Goal: Transaction & Acquisition: Purchase product/service

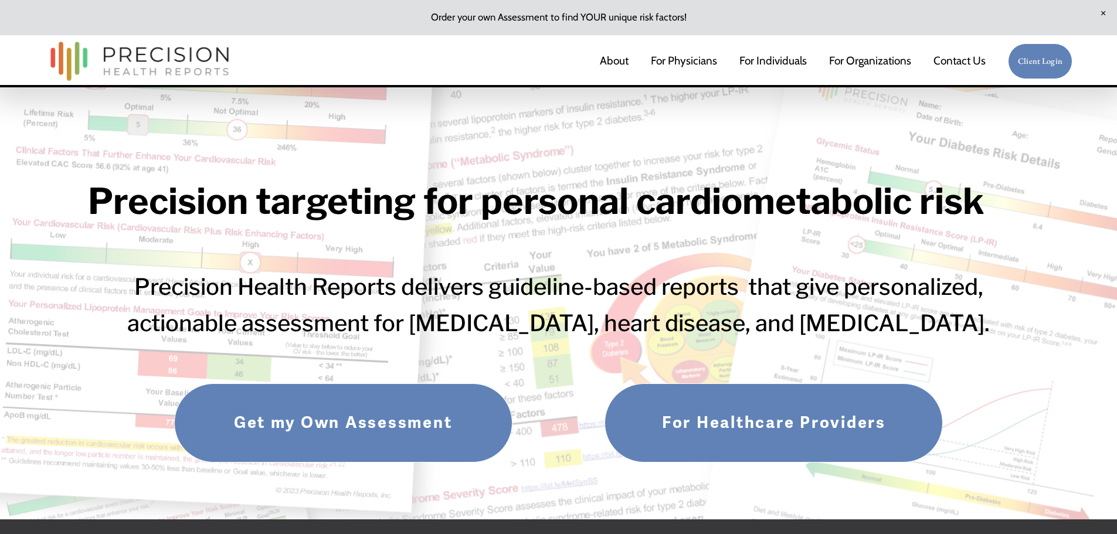
click at [1041, 62] on link "Client Login" at bounding box center [1040, 61] width 64 height 36
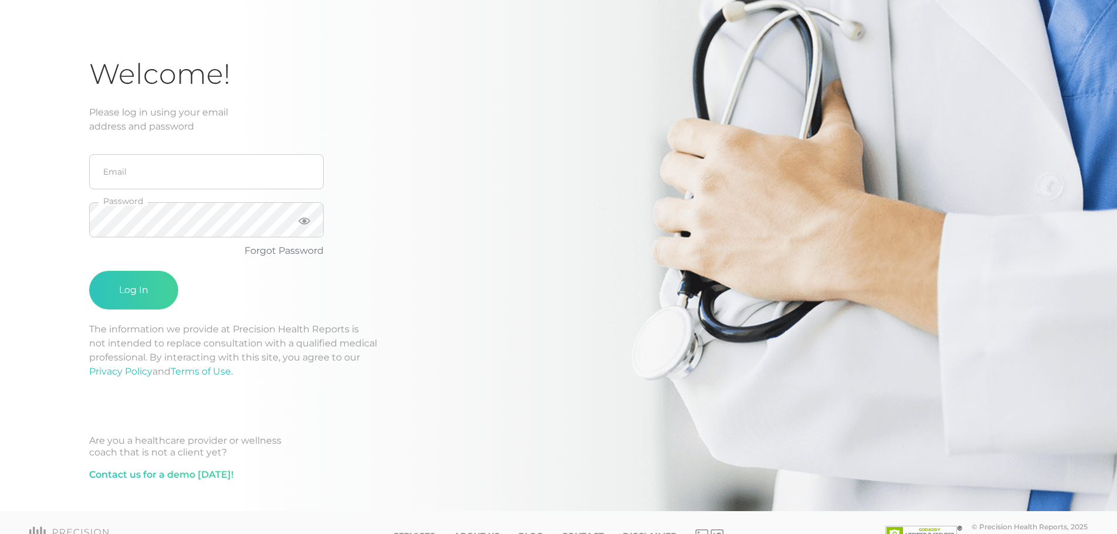
scroll to position [76, 0]
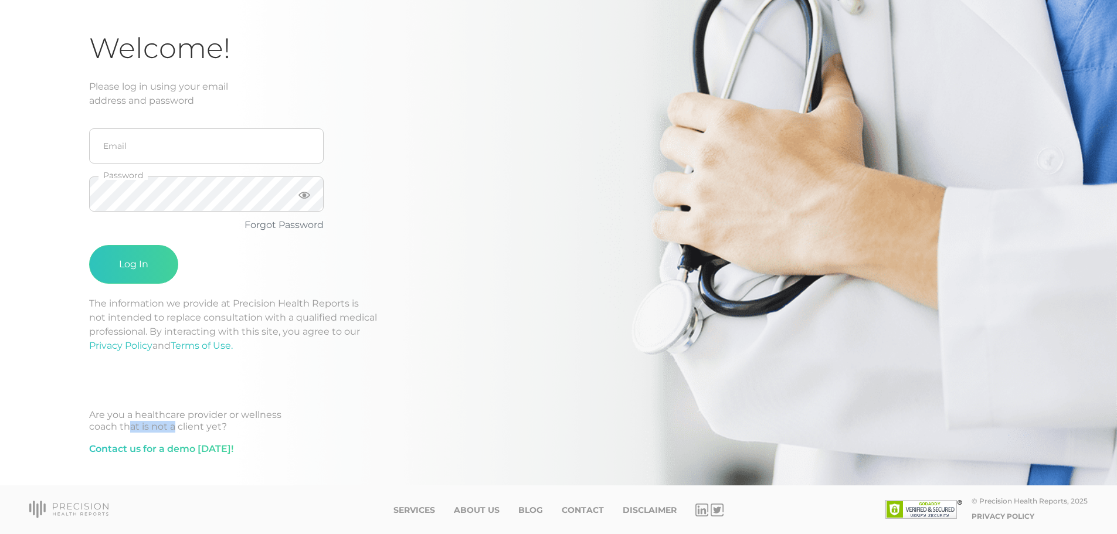
drag, startPoint x: 123, startPoint y: 423, endPoint x: 205, endPoint y: 430, distance: 83.0
click at [203, 430] on div "Are you a healthcare provider or wellness coach that is not a client yet?" at bounding box center [558, 420] width 939 height 23
click at [205, 430] on div "Are you a healthcare provider or wellness coach that is not a client yet?" at bounding box center [558, 420] width 939 height 23
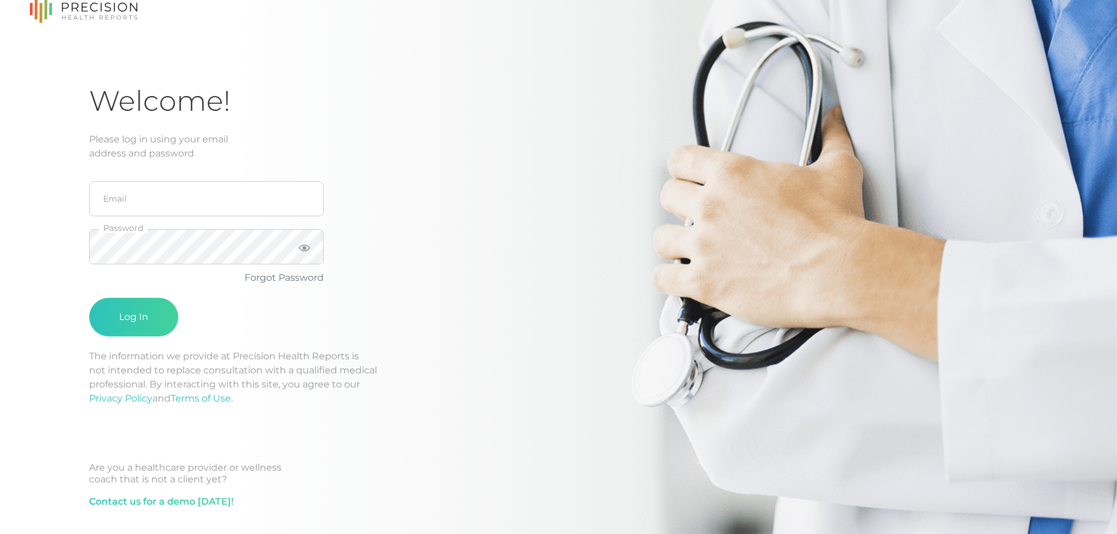
scroll to position [0, 0]
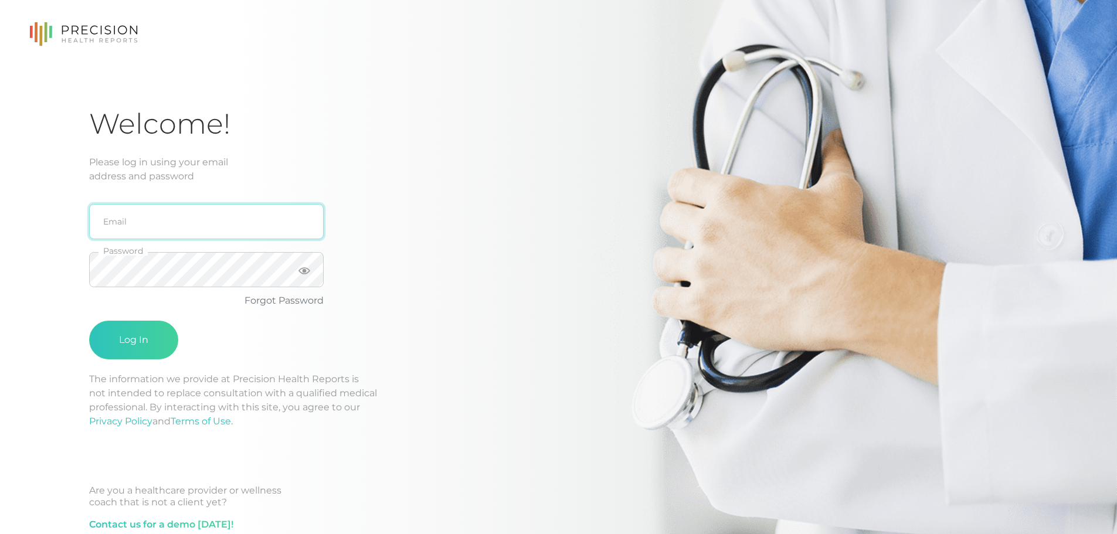
click at [166, 226] on input "email" at bounding box center [206, 221] width 235 height 35
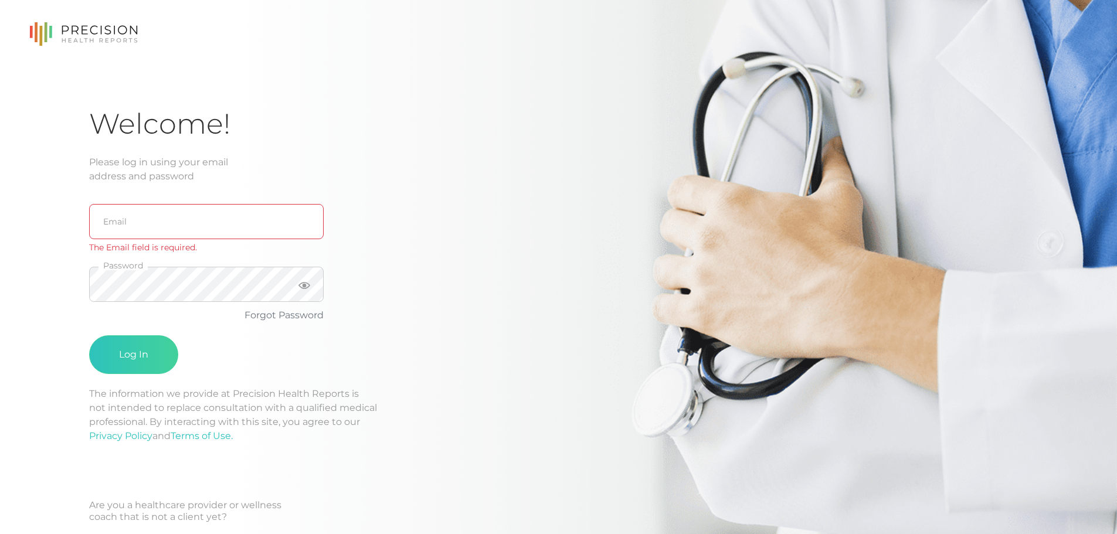
click at [290, 390] on p "The information we provide at Precision Health Reports is not intended to repla…" at bounding box center [558, 415] width 939 height 56
click at [235, 371] on div "Log In" at bounding box center [206, 354] width 235 height 39
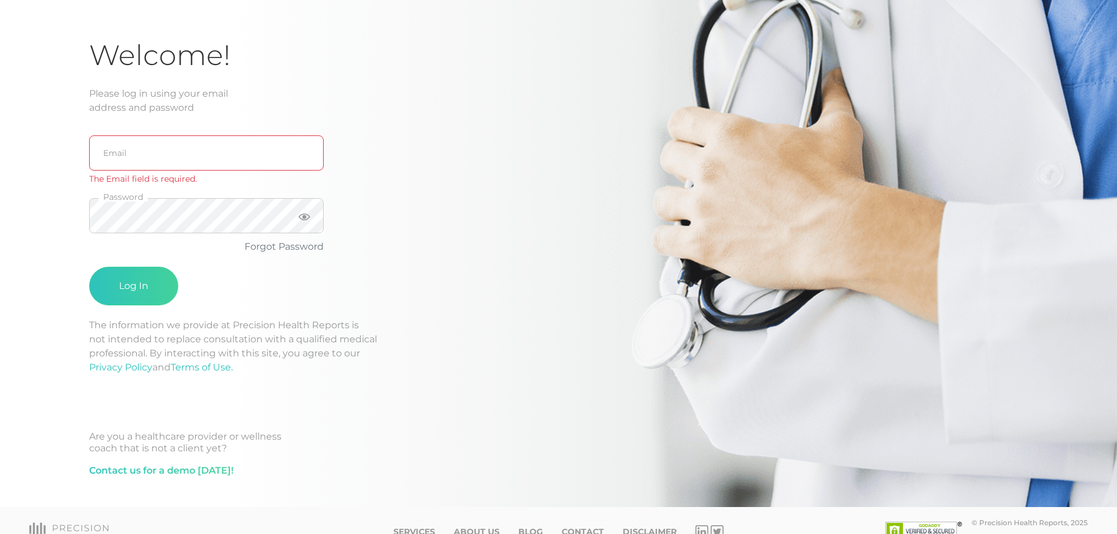
scroll to position [90, 0]
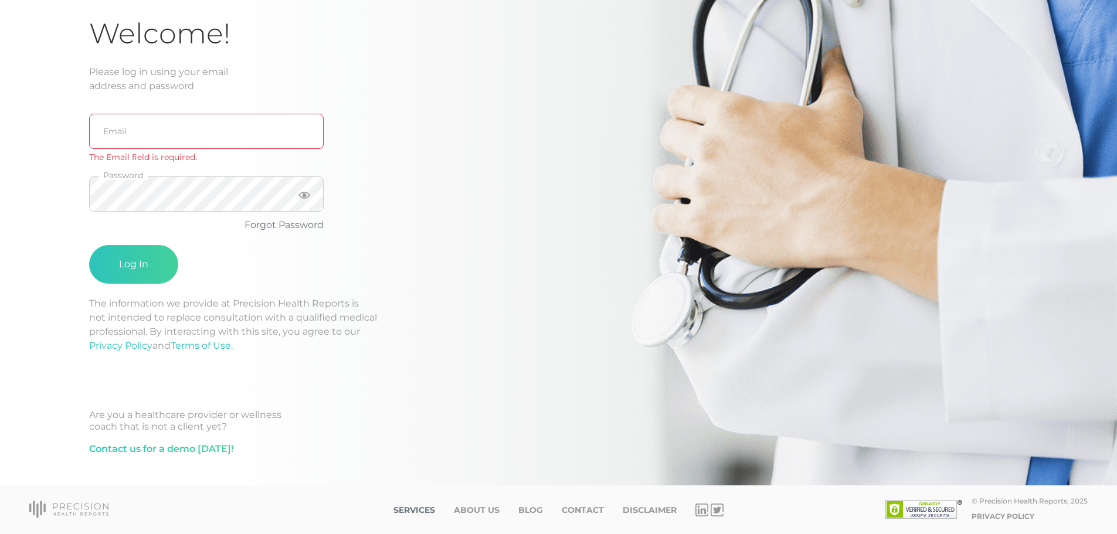
click at [417, 511] on link "Services" at bounding box center [414, 510] width 42 height 10
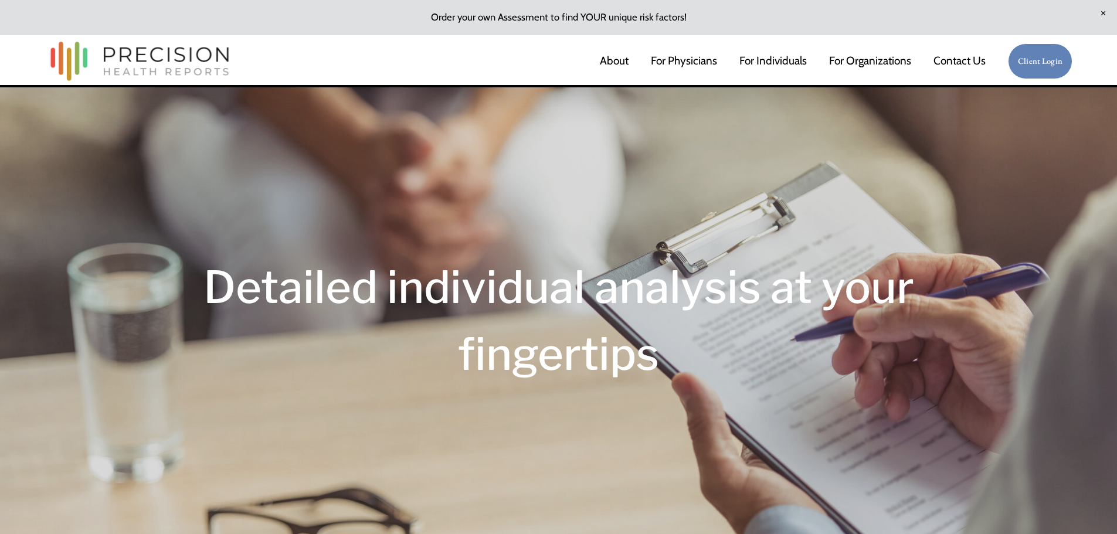
click at [1031, 59] on link "Client Login" at bounding box center [1040, 61] width 64 height 36
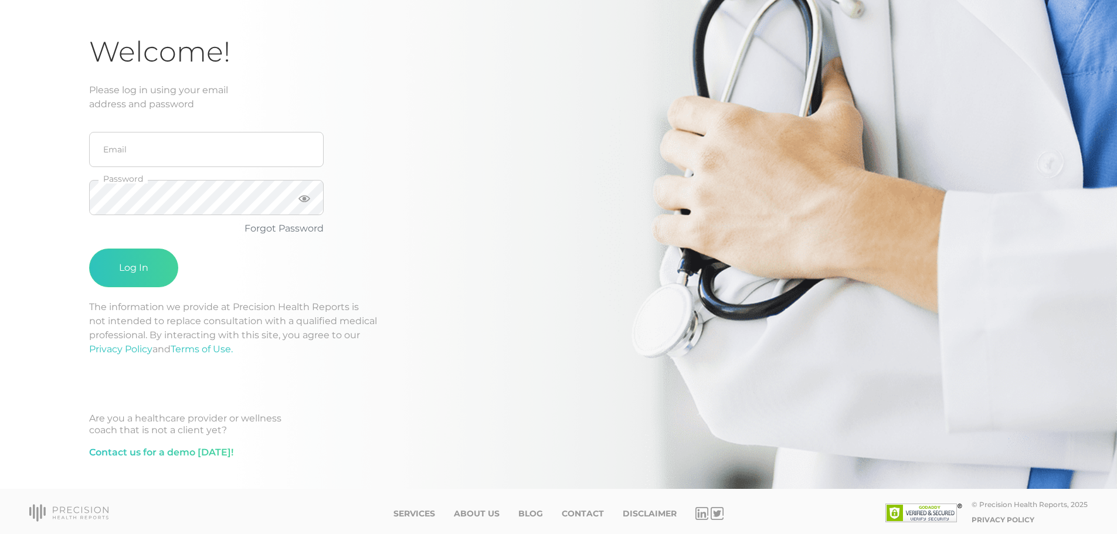
scroll to position [76, 0]
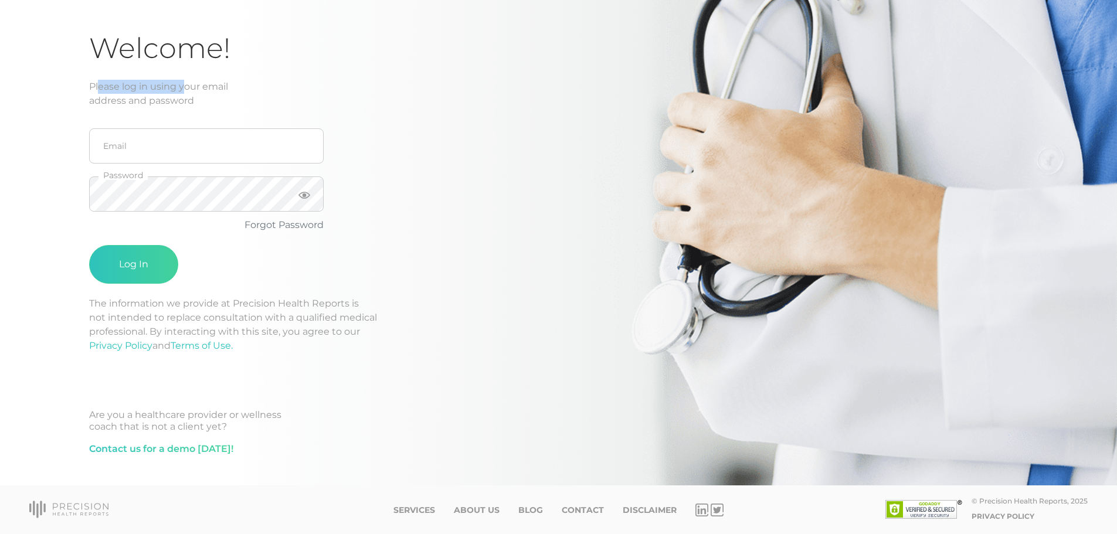
drag, startPoint x: 94, startPoint y: 86, endPoint x: 197, endPoint y: 96, distance: 103.6
click at [196, 96] on div "Please log in using your email address and password" at bounding box center [558, 94] width 939 height 28
click at [198, 96] on div "Please log in using your email address and password" at bounding box center [558, 94] width 939 height 28
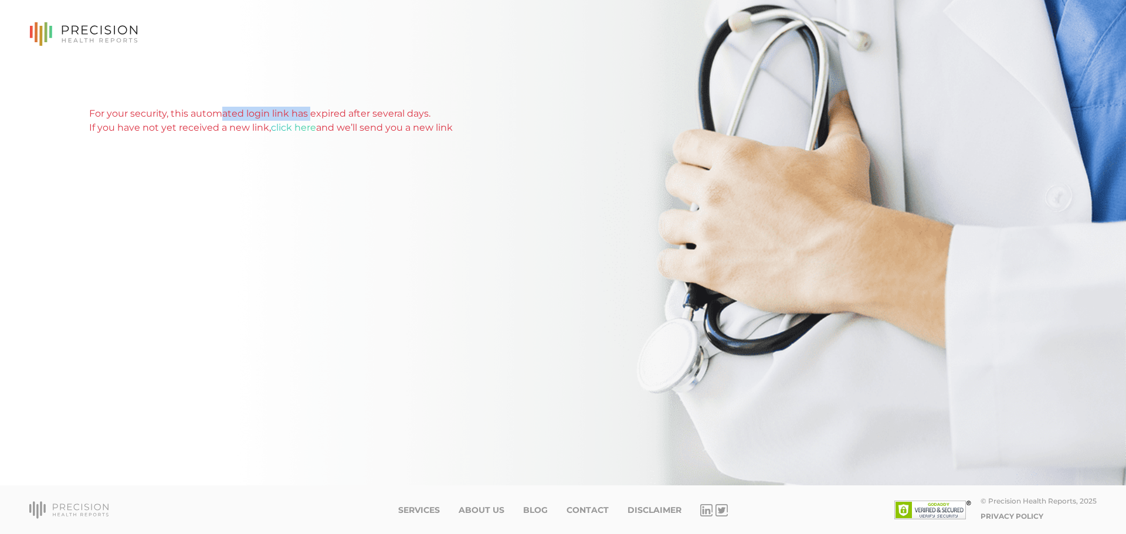
drag, startPoint x: 214, startPoint y: 115, endPoint x: 333, endPoint y: 112, distance: 119.1
click at [331, 112] on div "For your security, this automated login link has expired after several days. If…" at bounding box center [562, 121] width 947 height 28
click at [334, 112] on div "For your security, this automated login link has expired after several days. If…" at bounding box center [562, 121] width 947 height 28
drag, startPoint x: 165, startPoint y: 127, endPoint x: 223, endPoint y: 127, distance: 58.6
click at [222, 127] on div "For your security, this automated login link has expired after several days. If…" at bounding box center [562, 121] width 947 height 28
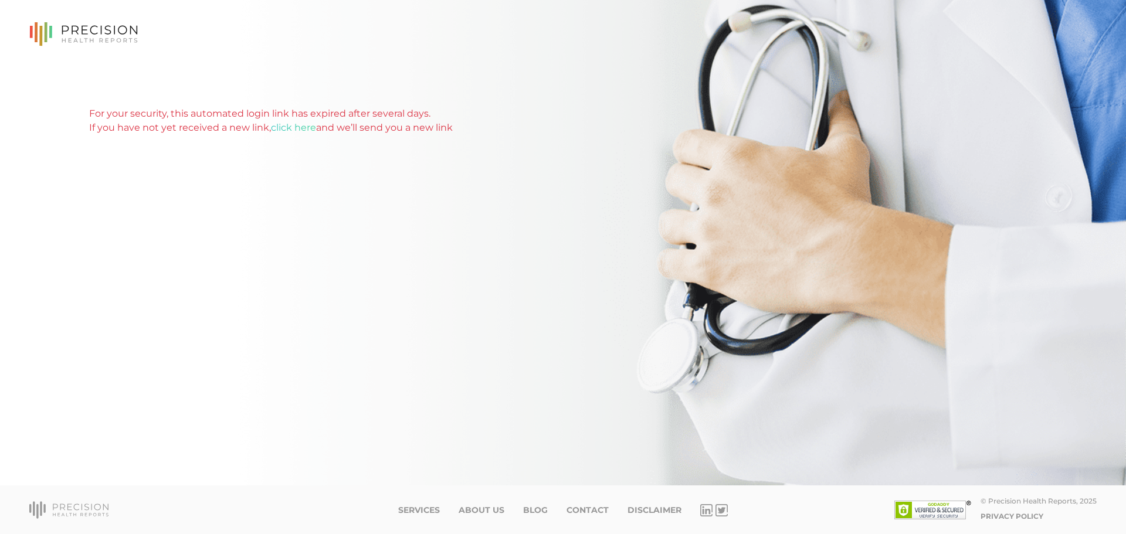
click at [223, 127] on div "For your security, this automated login link has expired after several days. If…" at bounding box center [562, 121] width 947 height 28
click at [291, 125] on link "click here" at bounding box center [293, 127] width 45 height 11
click at [280, 127] on link "click here" at bounding box center [293, 127] width 45 height 11
click at [307, 127] on link "click here" at bounding box center [293, 127] width 45 height 11
drag, startPoint x: 376, startPoint y: 129, endPoint x: 413, endPoint y: 129, distance: 36.3
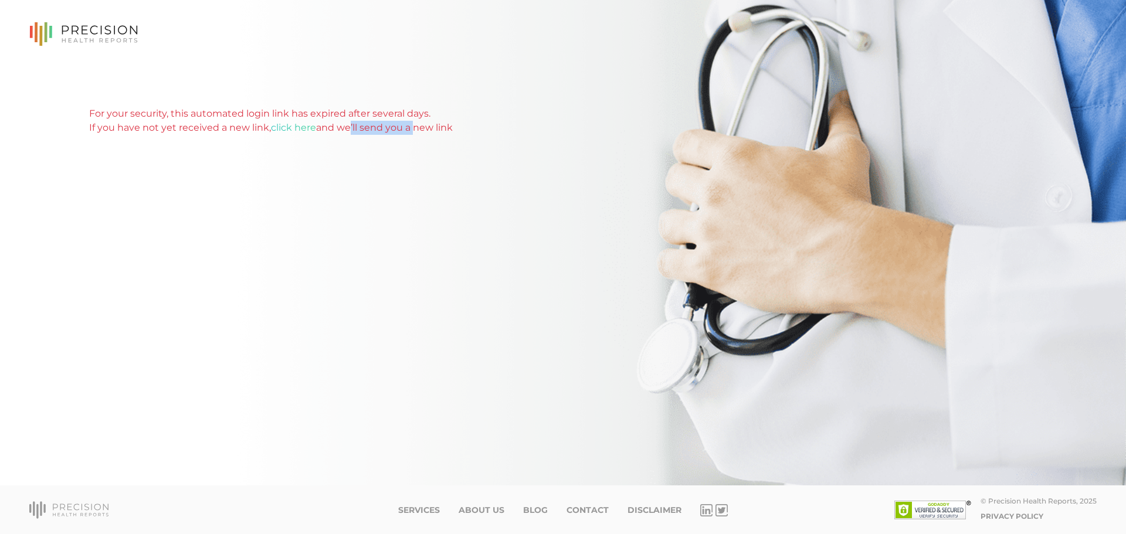
click at [413, 129] on div "For your security, this automated login link has expired after several days. If…" at bounding box center [562, 121] width 947 height 28
click at [413, 128] on div "For your security, this automated login link has expired after several days. If…" at bounding box center [562, 121] width 947 height 28
click at [365, 131] on div "For your security, this automated login link has expired after several days. If…" at bounding box center [562, 121] width 947 height 28
drag, startPoint x: 285, startPoint y: 126, endPoint x: 235, endPoint y: 124, distance: 50.5
click at [235, 124] on div "For your security, this automated login link has expired after several days. If…" at bounding box center [562, 121] width 947 height 28
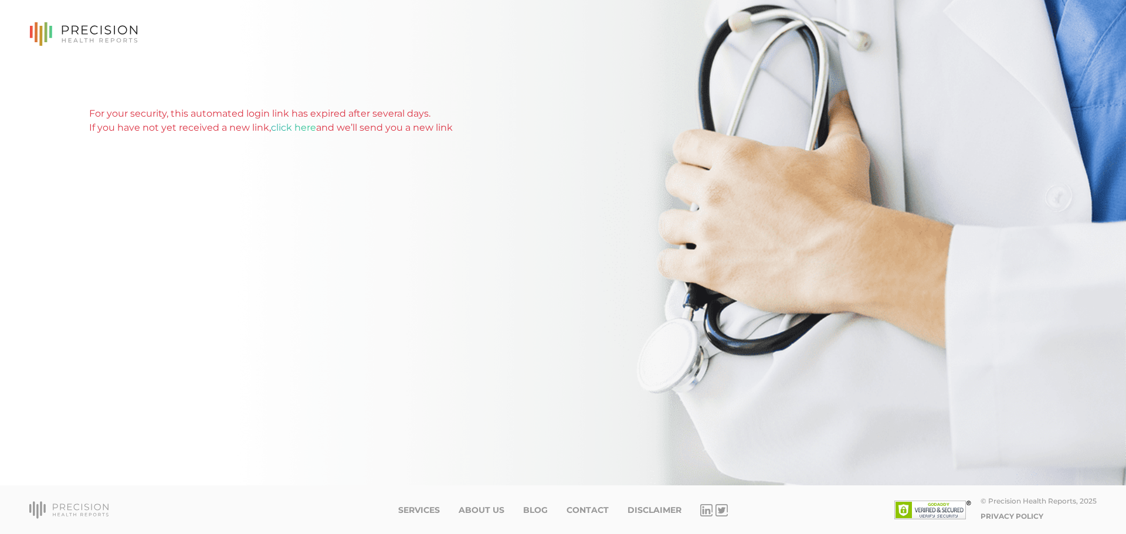
click at [293, 126] on link "click here" at bounding box center [293, 127] width 45 height 11
click at [127, 204] on div "For your security, this automated login link has expired after several days. If…" at bounding box center [562, 293] width 947 height 373
click at [337, 110] on div "For your security, this automated login link has expired after several days. If…" at bounding box center [562, 121] width 947 height 28
click at [305, 129] on link "click here" at bounding box center [293, 127] width 45 height 11
drag, startPoint x: 314, startPoint y: 209, endPoint x: 311, endPoint y: 200, distance: 9.3
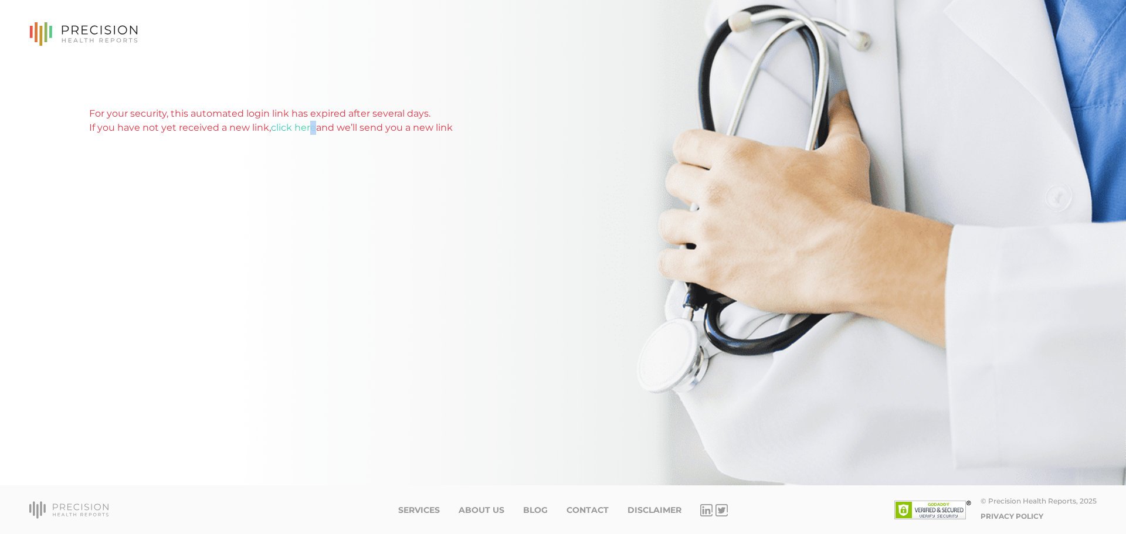
click at [313, 206] on div "For your security, this automated login link has expired after several days. If…" at bounding box center [562, 293] width 947 height 373
click at [409, 114] on div "For your security, this automated login link has expired after several days. If…" at bounding box center [562, 121] width 947 height 28
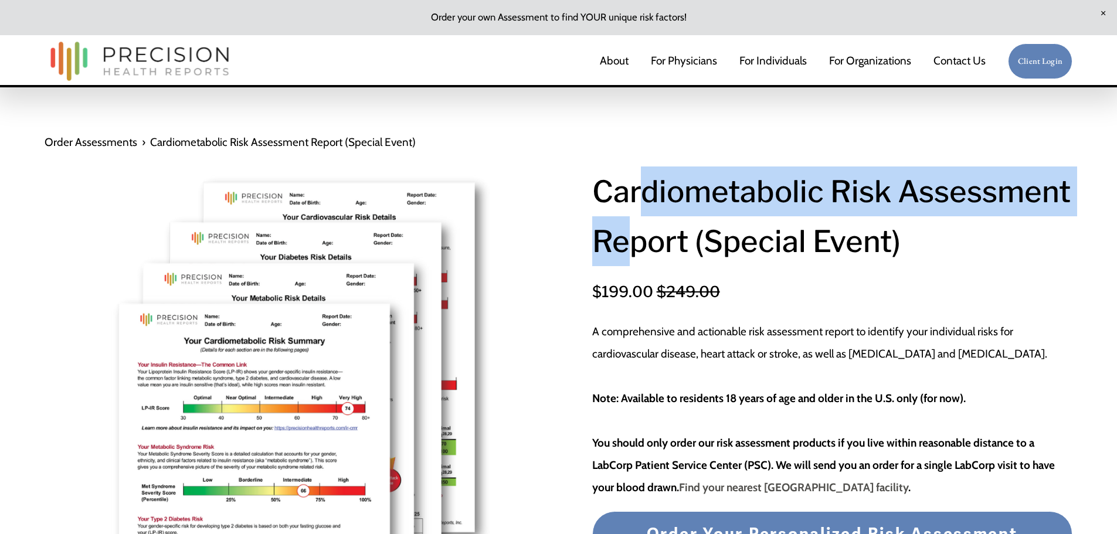
drag, startPoint x: 643, startPoint y: 185, endPoint x: 872, endPoint y: 254, distance: 239.3
click at [866, 253] on h1 "Cardiometabolic Risk Assessment Report (Special Event)" at bounding box center [832, 217] width 480 height 100
click at [872, 254] on h1 "Cardiometabolic Risk Assessment Report (Special Event)" at bounding box center [832, 217] width 480 height 100
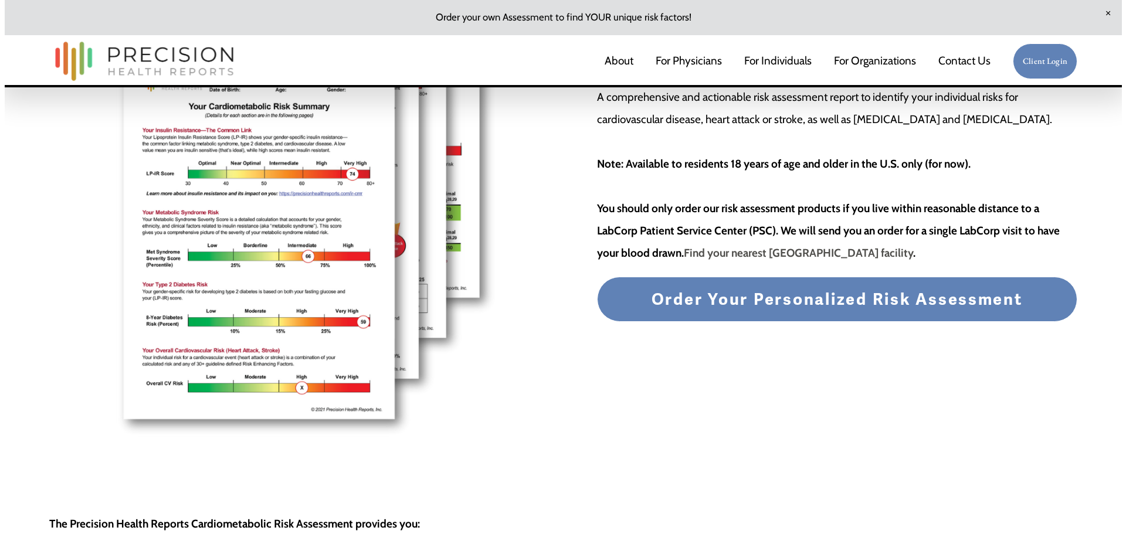
scroll to position [117, 0]
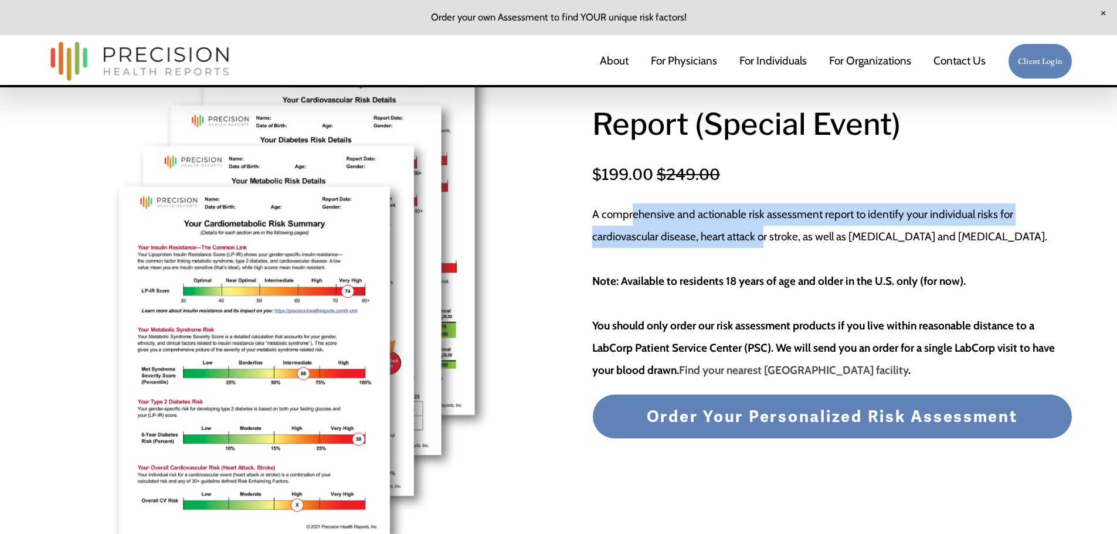
drag, startPoint x: 633, startPoint y: 260, endPoint x: 867, endPoint y: 293, distance: 236.1
click at [867, 293] on p "A comprehensive and actionable risk assessment report to identify your individu…" at bounding box center [832, 292] width 480 height 178
click at [870, 293] on p "A comprehensive and actionable risk assessment report to identify your individu…" at bounding box center [832, 292] width 480 height 178
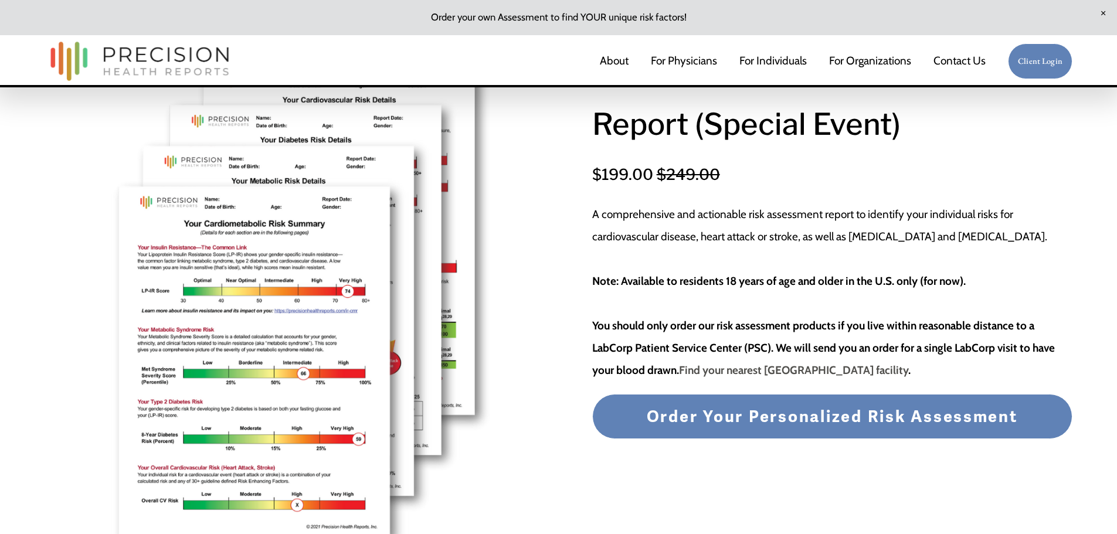
click at [858, 427] on span "Order Your Personalized Risk Assessment" at bounding box center [832, 417] width 371 height 20
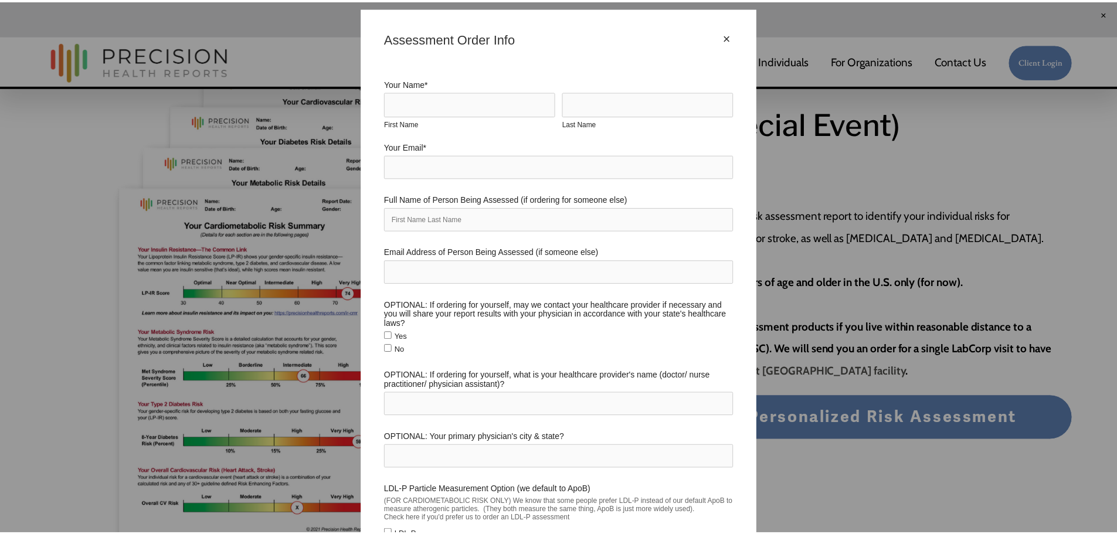
scroll to position [0, 0]
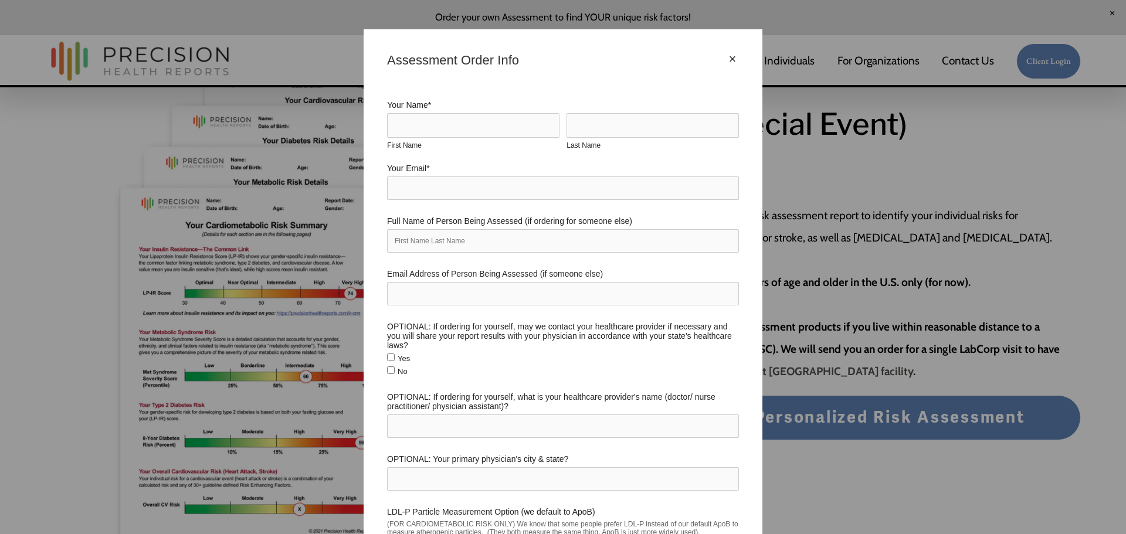
click at [726, 57] on div "×" at bounding box center [732, 59] width 13 height 13
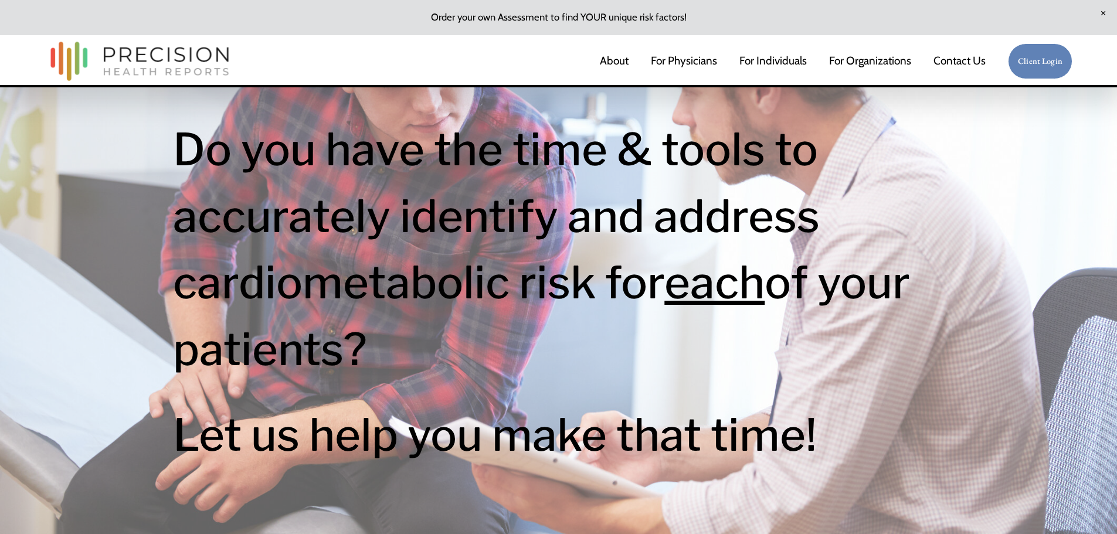
scroll to position [117, 0]
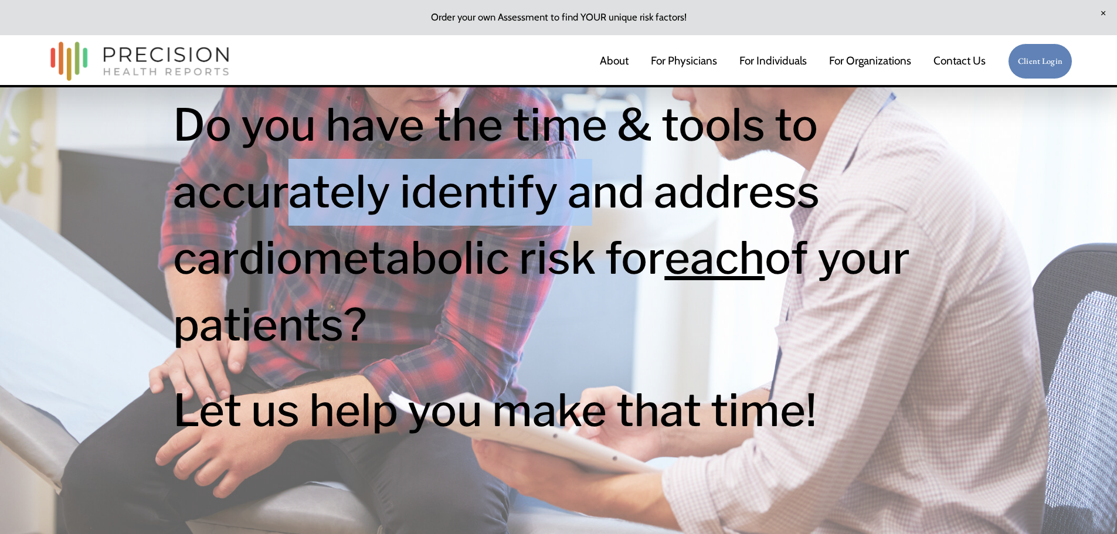
drag, startPoint x: 281, startPoint y: 193, endPoint x: 619, endPoint y: 198, distance: 337.7
click at [614, 198] on h1 "Do you have the time & tools to accurately identify and address cardiometabolic…" at bounding box center [558, 225] width 770 height 266
click at [619, 198] on h1 "Do you have the time & tools to accurately identify and address cardiometabolic…" at bounding box center [558, 225] width 770 height 266
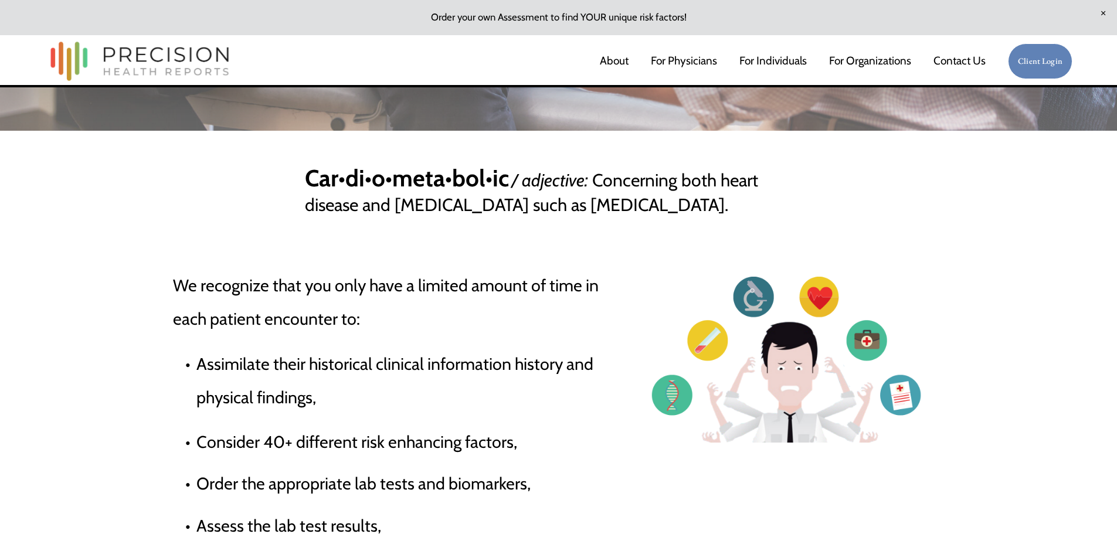
scroll to position [586, 0]
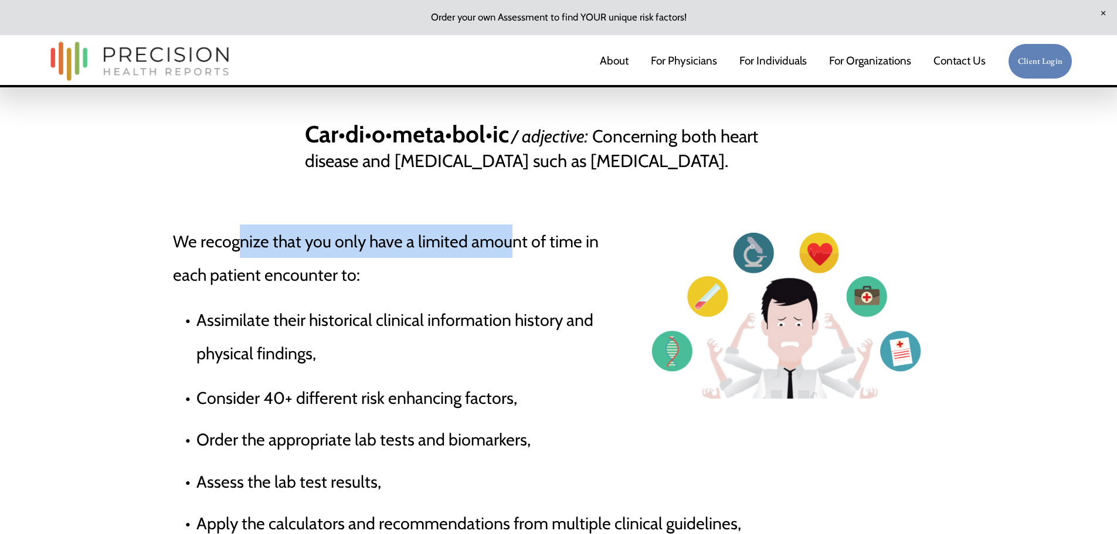
drag, startPoint x: 240, startPoint y: 246, endPoint x: 567, endPoint y: 242, distance: 326.6
click at [561, 242] on p "We recognize that you only have a limited amount of time in each patient encoun…" at bounding box center [558, 258] width 770 height 67
click at [567, 242] on p "We recognize that you only have a limited amount of time in each patient encoun…" at bounding box center [558, 258] width 770 height 67
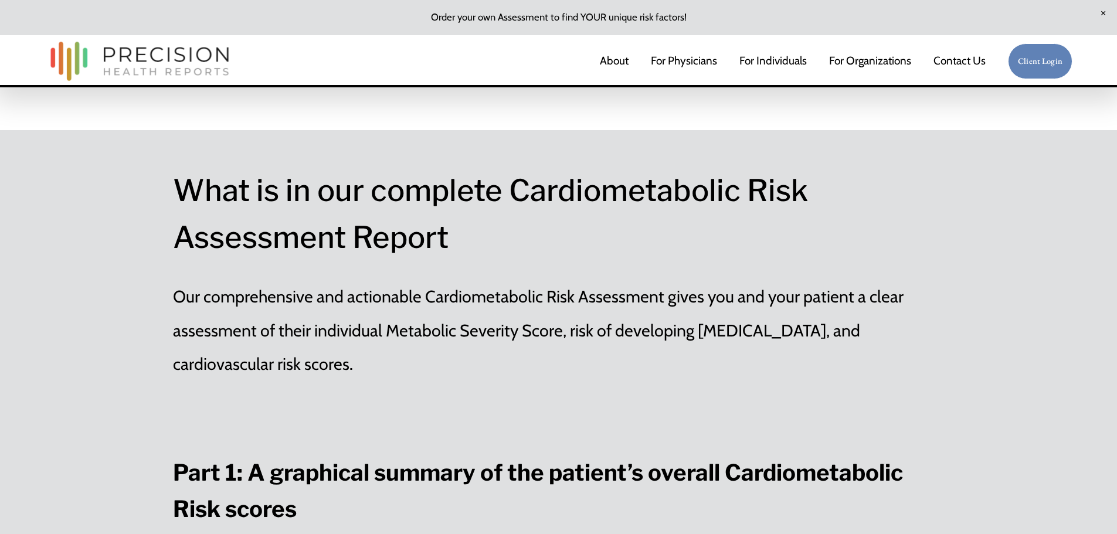
scroll to position [1524, 0]
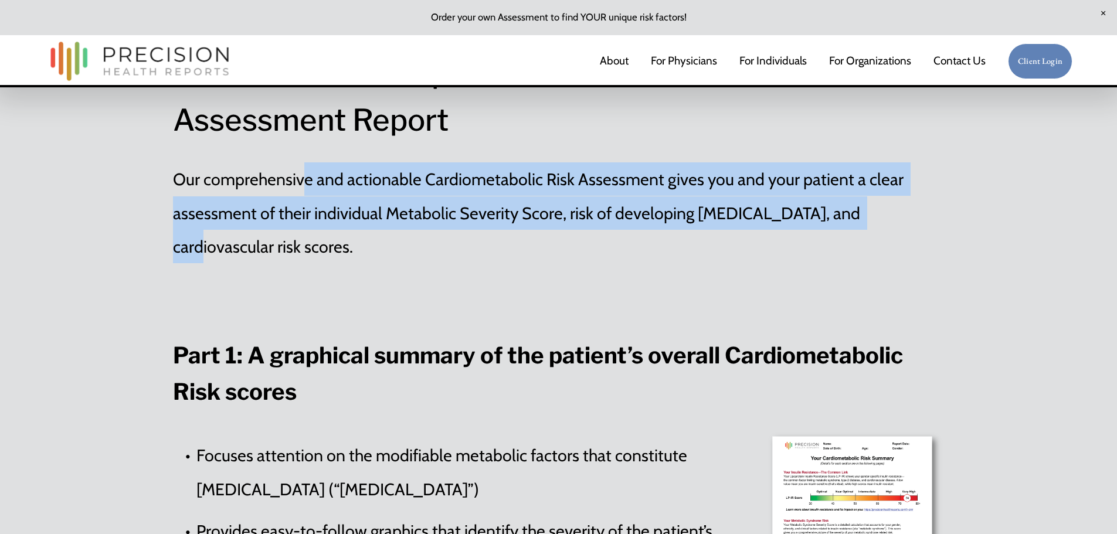
drag, startPoint x: 315, startPoint y: 171, endPoint x: 868, endPoint y: 210, distance: 553.7
click at [867, 210] on div "What is in our complete Cardiometabolic Risk Assessment Report Our comprehensiv…" at bounding box center [558, 156] width 770 height 213
click at [868, 210] on p "Our comprehensive and actionable Cardiometabolic Risk Assessment gives you and …" at bounding box center [558, 212] width 770 height 100
drag, startPoint x: 825, startPoint y: 218, endPoint x: 323, endPoint y: 201, distance: 502.7
click at [333, 201] on p "Our comprehensive and actionable Cardiometabolic Risk Assessment gives you and …" at bounding box center [558, 212] width 770 height 100
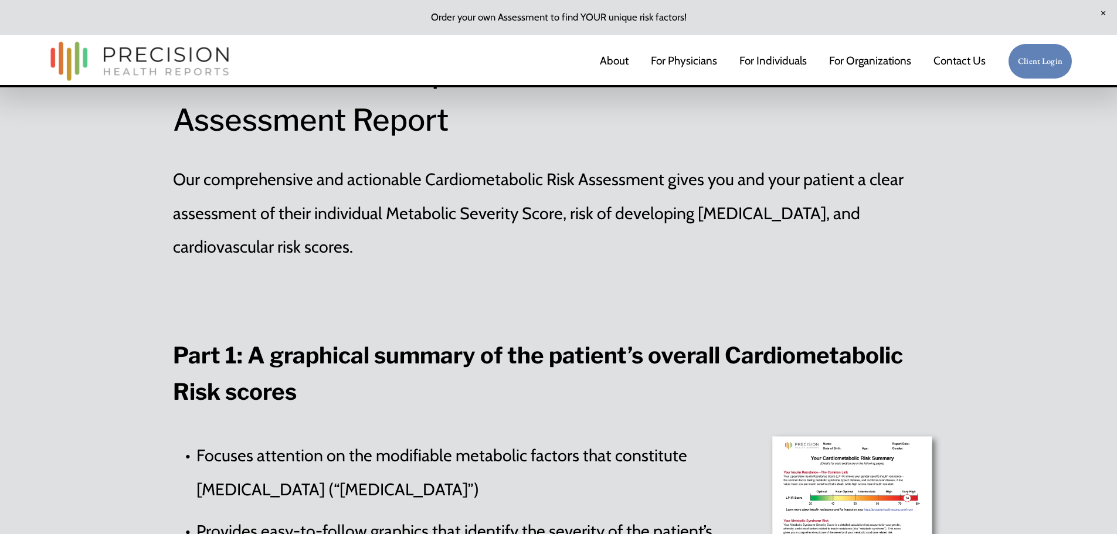
click at [318, 200] on p "Our comprehensive and actionable Cardiometabolic Risk Assessment gives you and …" at bounding box center [558, 212] width 770 height 100
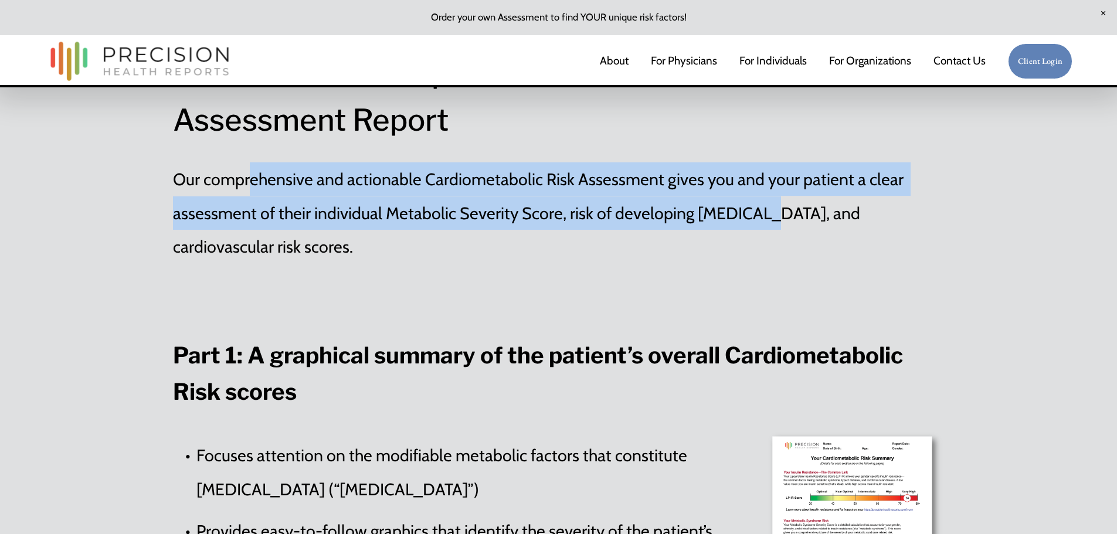
drag, startPoint x: 253, startPoint y: 191, endPoint x: 779, endPoint y: 230, distance: 526.8
click at [769, 232] on p "Our comprehensive and actionable Cardiometabolic Risk Assessment gives you and …" at bounding box center [558, 212] width 770 height 100
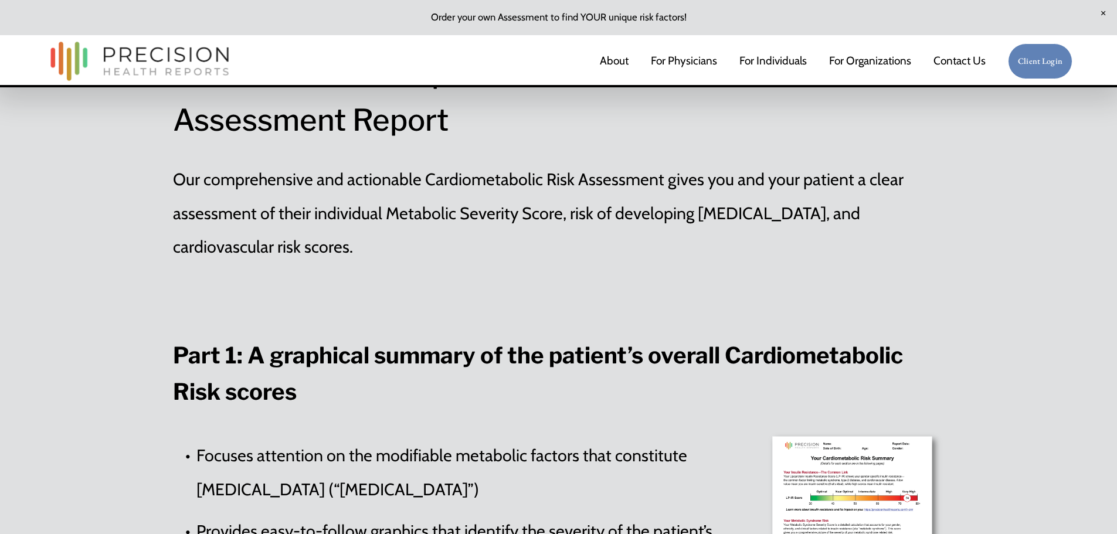
click at [779, 230] on p "Our comprehensive and actionable Cardiometabolic Risk Assessment gives you and …" at bounding box center [558, 212] width 770 height 100
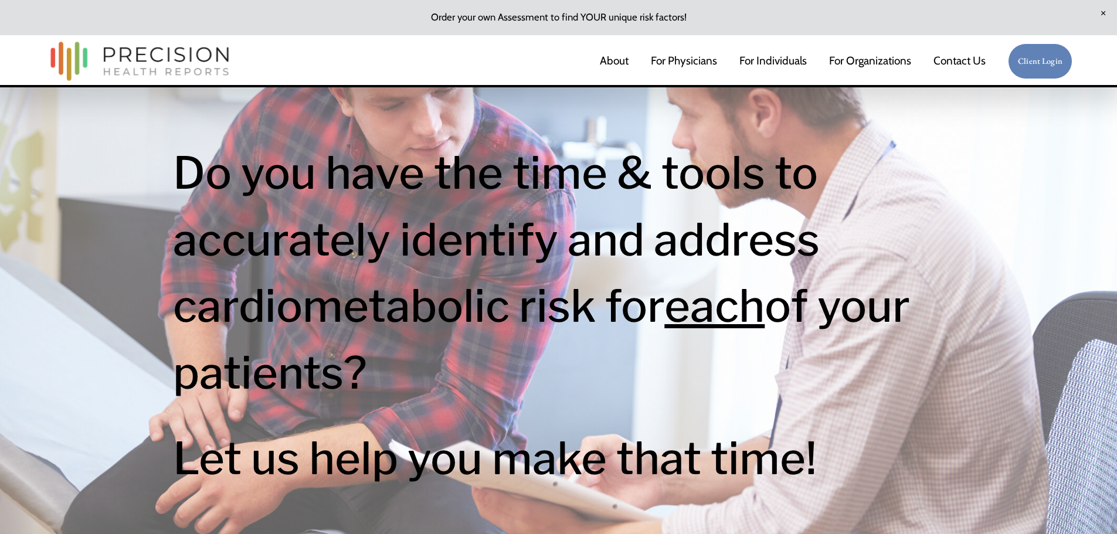
scroll to position [0, 0]
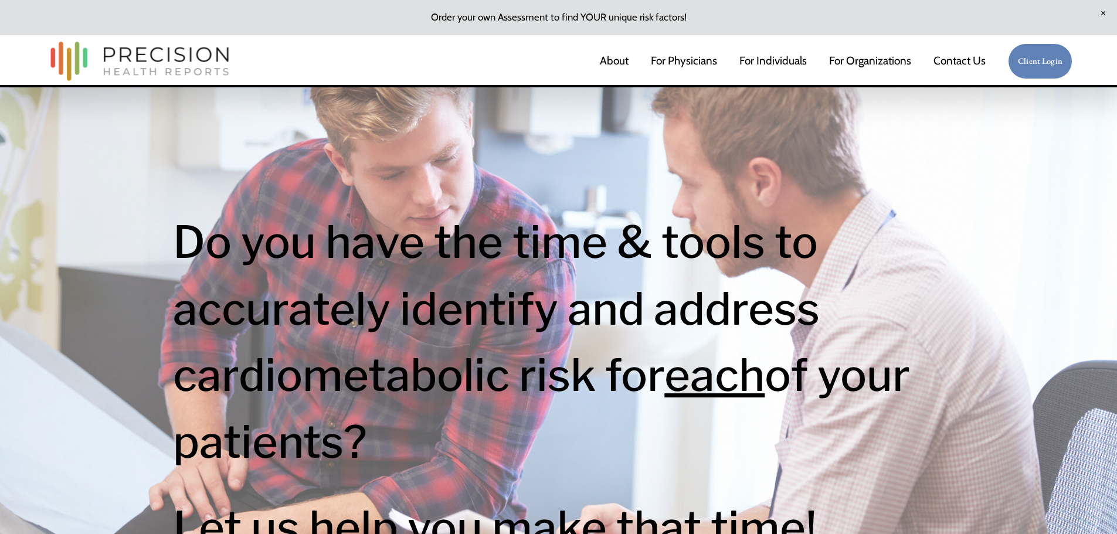
click at [556, 16] on link at bounding box center [558, 17] width 1117 height 35
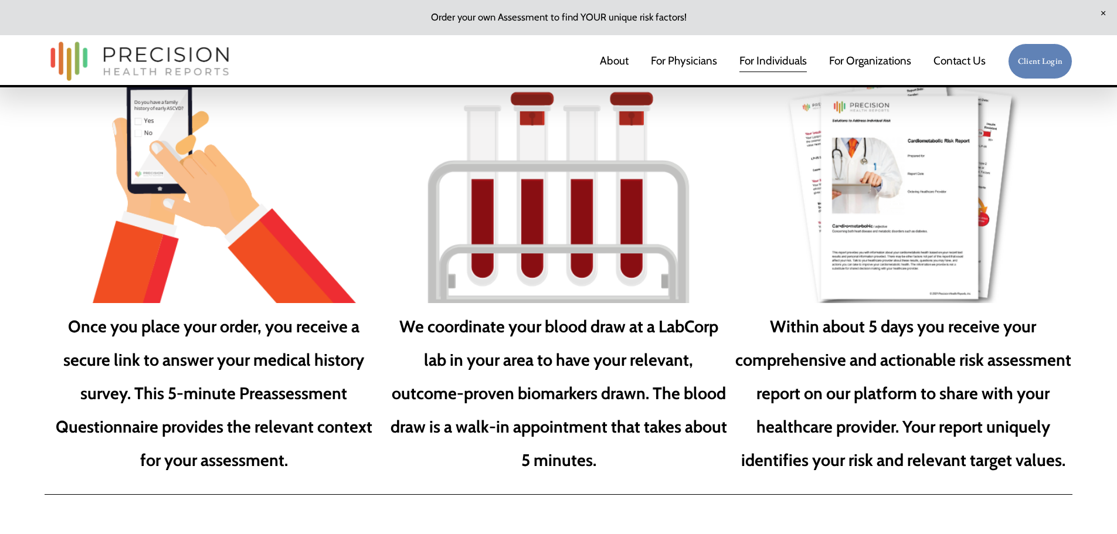
scroll to position [1876, 0]
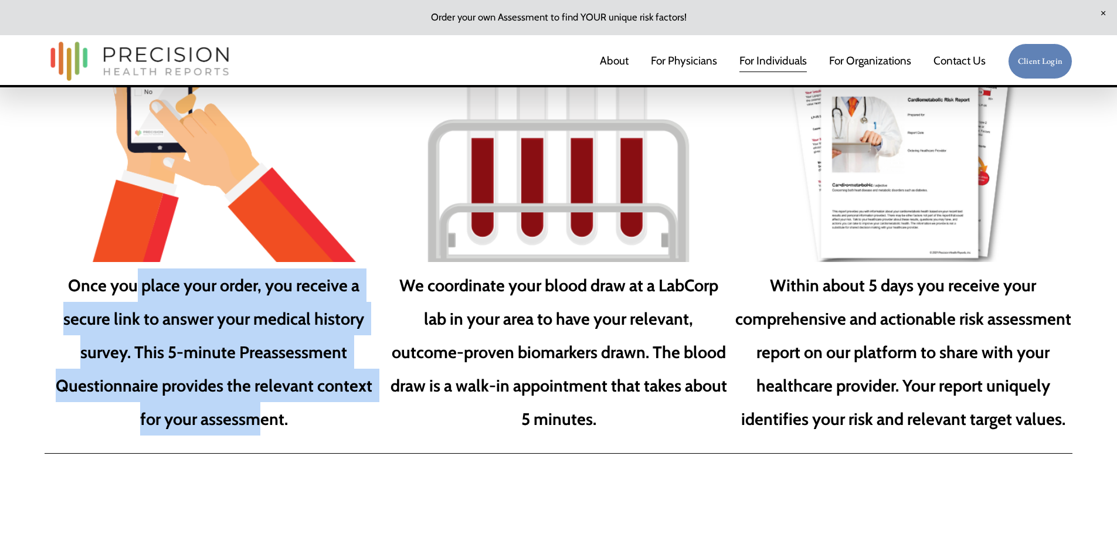
drag, startPoint x: 263, startPoint y: 388, endPoint x: 127, endPoint y: 257, distance: 189.1
click at [129, 275] on strong "Once you place your order, you receive a secure link to answer your medical his…" at bounding box center [216, 352] width 320 height 155
click at [125, 269] on p "Once you place your order, you receive a secure link to answer your medical his…" at bounding box center [214, 353] width 338 height 168
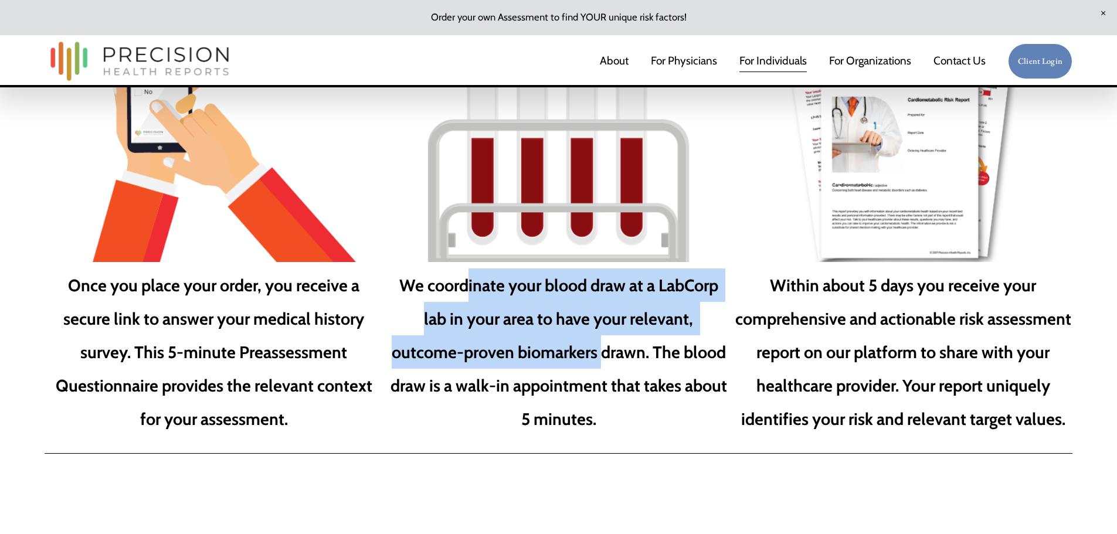
drag, startPoint x: 486, startPoint y: 273, endPoint x: 614, endPoint y: 338, distance: 144.2
click at [612, 337] on strong "We coordinate your blood draw at a LabCorp lab in your area to have your releva…" at bounding box center [560, 352] width 340 height 155
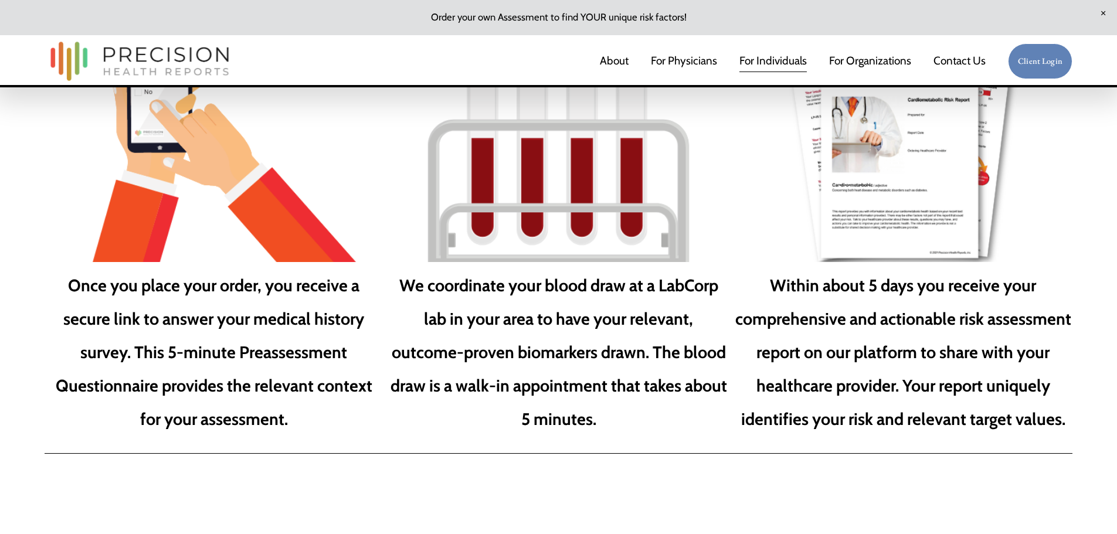
click at [615, 338] on strong "We coordinate your blood draw at a LabCorp lab in your area to have your releva…" at bounding box center [560, 352] width 340 height 155
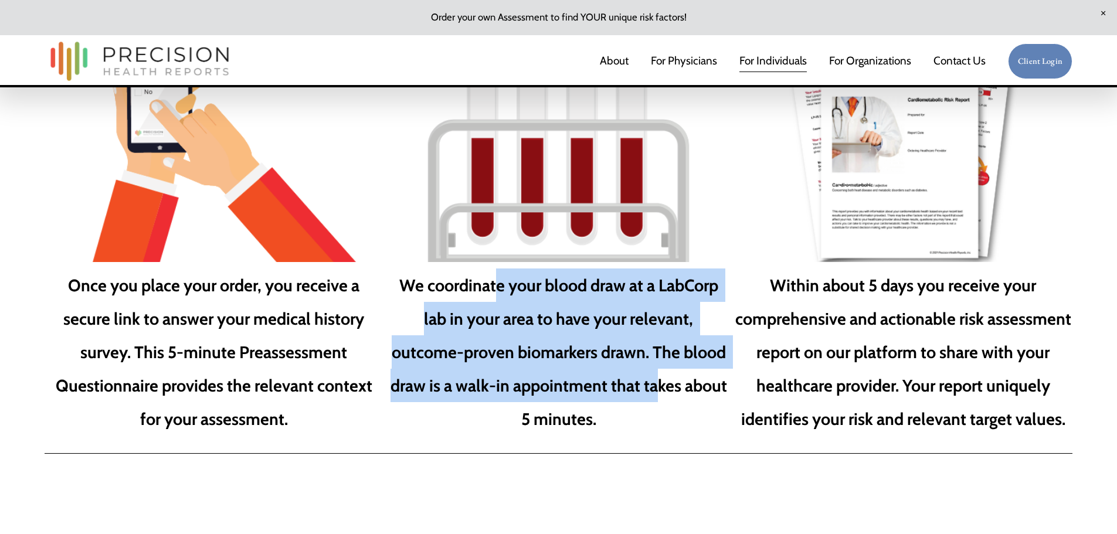
drag, startPoint x: 664, startPoint y: 363, endPoint x: 471, endPoint y: 269, distance: 214.2
click at [475, 275] on strong "We coordinate your blood draw at a LabCorp lab in your area to have your releva…" at bounding box center [560, 352] width 340 height 155
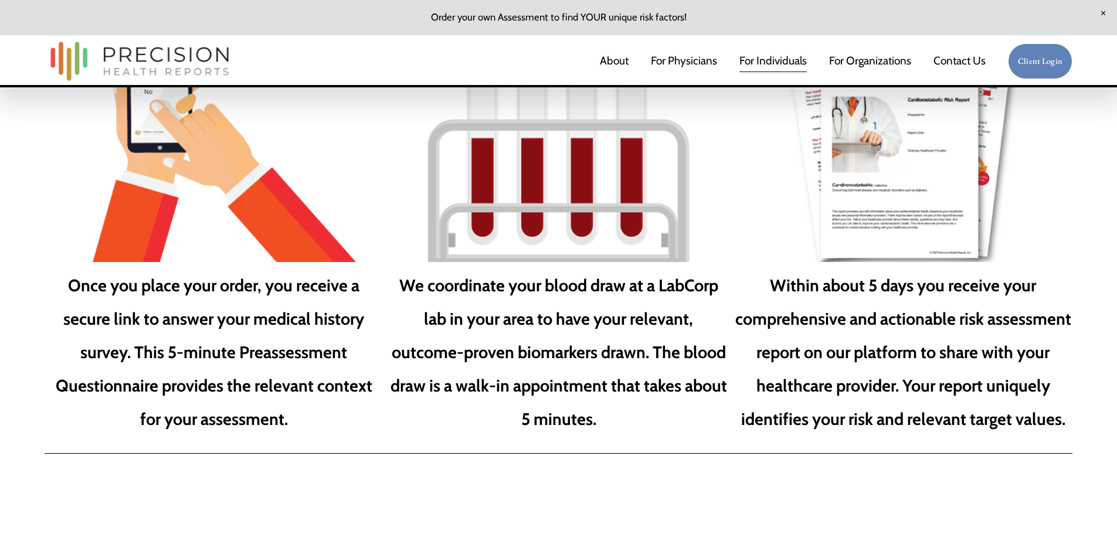
click at [465, 275] on strong "We coordinate your blood draw at a LabCorp lab in your area to have your releva…" at bounding box center [560, 352] width 340 height 155
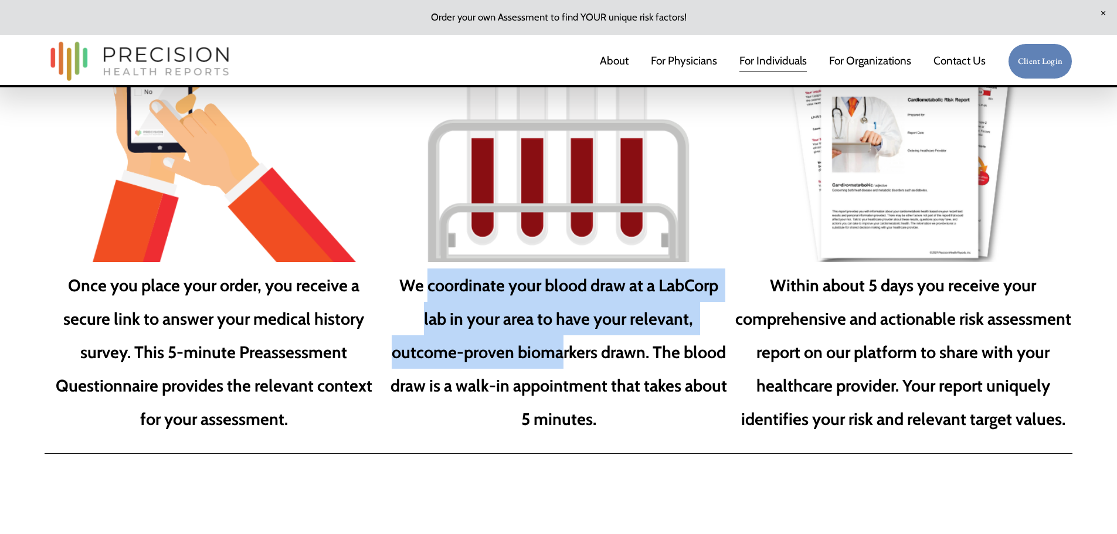
drag, startPoint x: 440, startPoint y: 270, endPoint x: 586, endPoint y: 359, distance: 171.5
click at [586, 359] on strong "We coordinate your blood draw at a LabCorp lab in your area to have your releva…" at bounding box center [560, 352] width 340 height 155
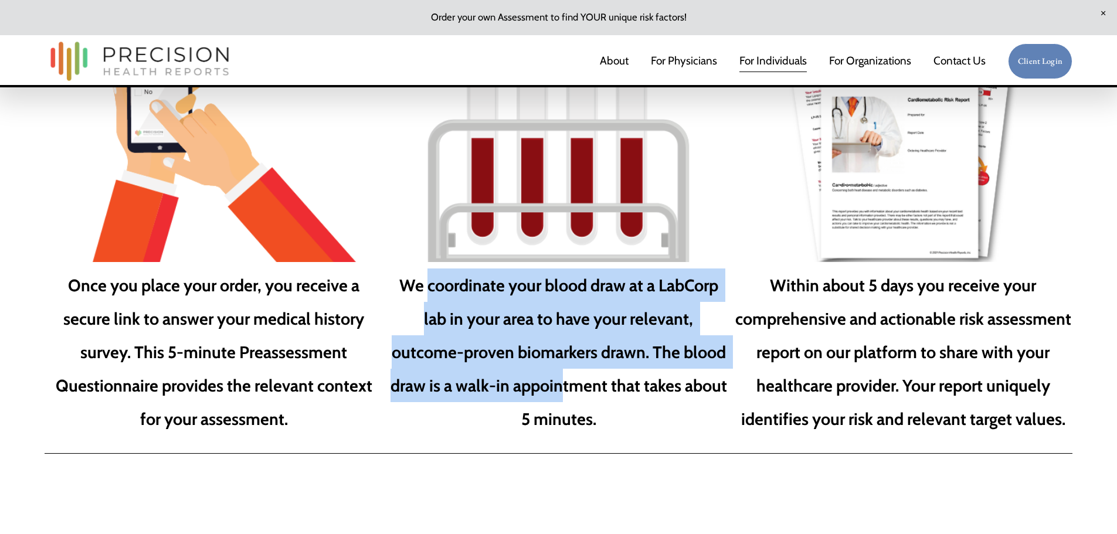
click at [587, 359] on strong "We coordinate your blood draw at a LabCorp lab in your area to have your releva…" at bounding box center [560, 352] width 340 height 155
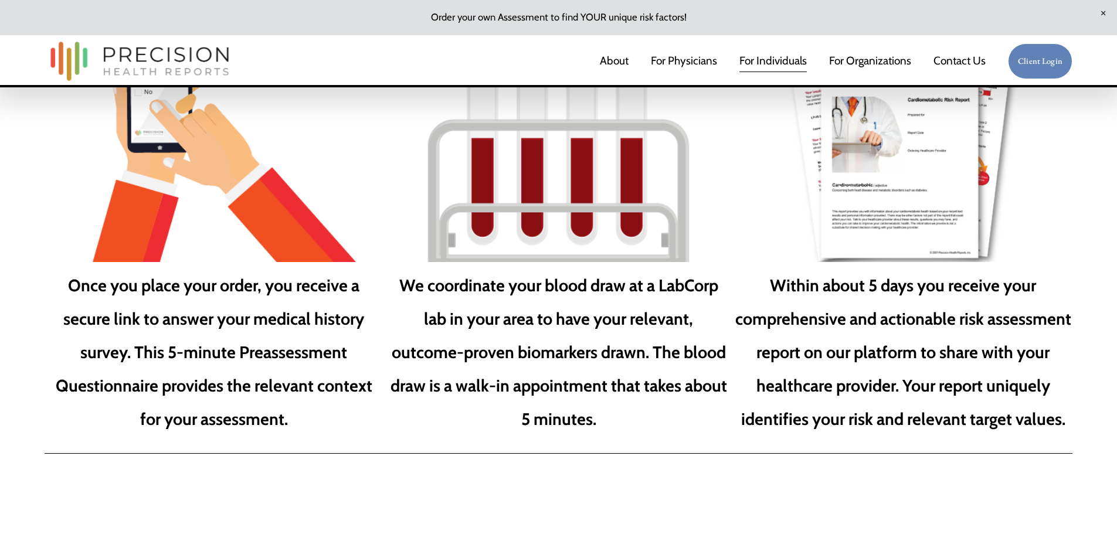
click at [591, 383] on p "We coordinate your blood draw at a LabCorp lab in your area to have your releva…" at bounding box center [558, 353] width 338 height 168
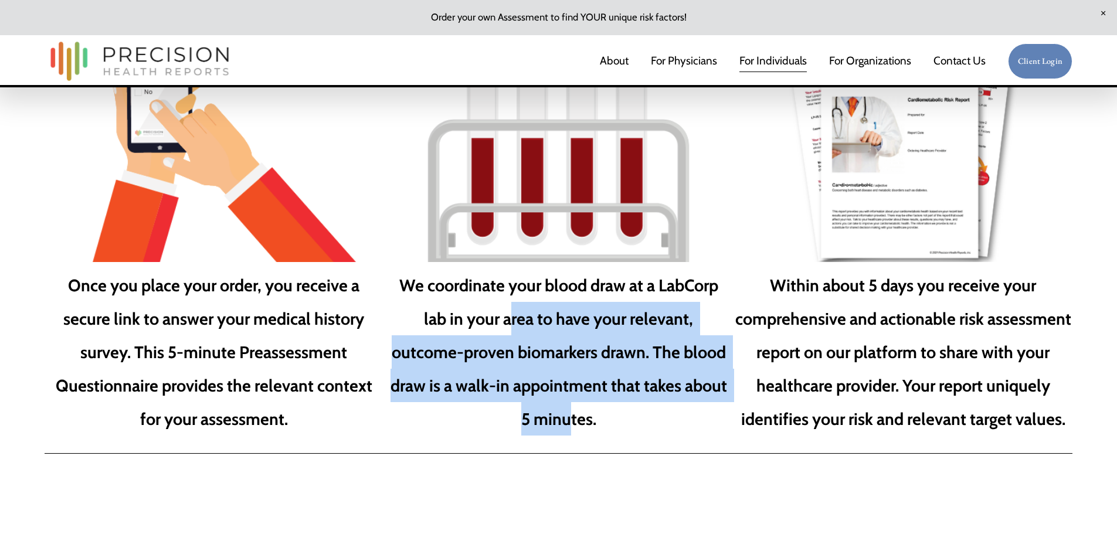
drag, startPoint x: 597, startPoint y: 402, endPoint x: 504, endPoint y: 280, distance: 153.1
click at [505, 281] on p "We coordinate your blood draw at a LabCorp lab in your area to have your releva…" at bounding box center [558, 353] width 338 height 168
click at [504, 280] on p "We coordinate your blood draw at a LabCorp lab in your area to have your releva…" at bounding box center [558, 353] width 338 height 168
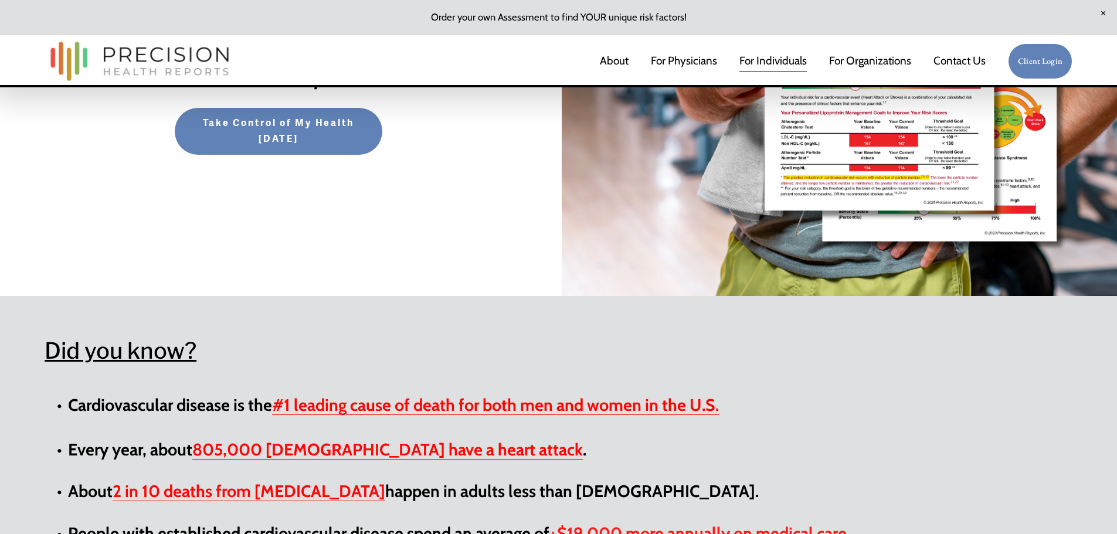
scroll to position [0, 0]
